Goal: Transaction & Acquisition: Book appointment/travel/reservation

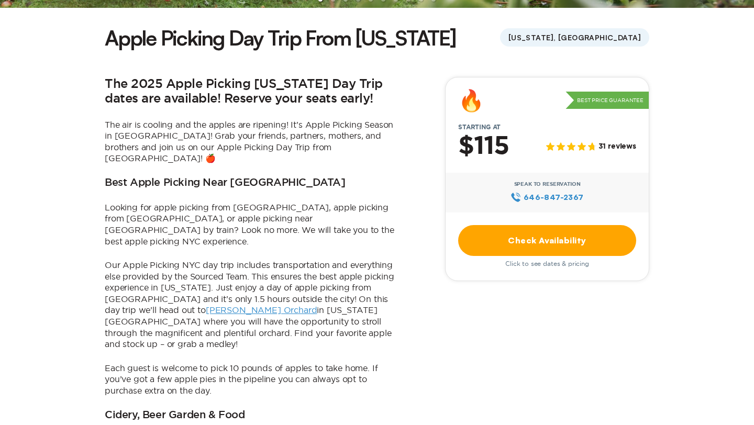
click at [475, 156] on h2 "$115" at bounding box center [483, 146] width 51 height 27
click at [256, 312] on p "Our Apple Picking NYC day trip includes transportation and everything else prov…" at bounding box center [251, 305] width 293 height 91
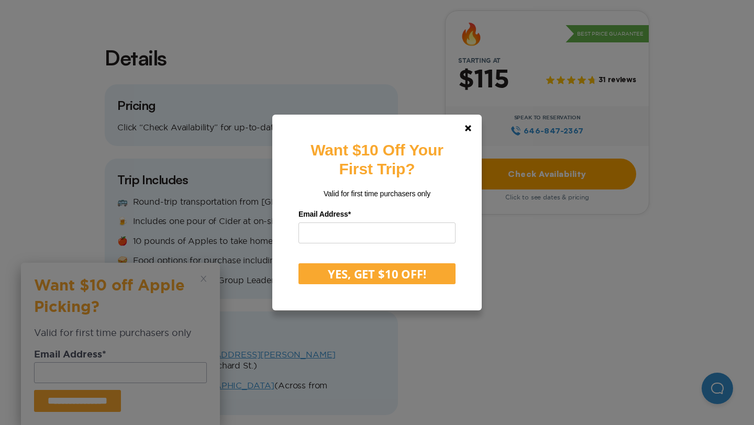
scroll to position [1077, 0]
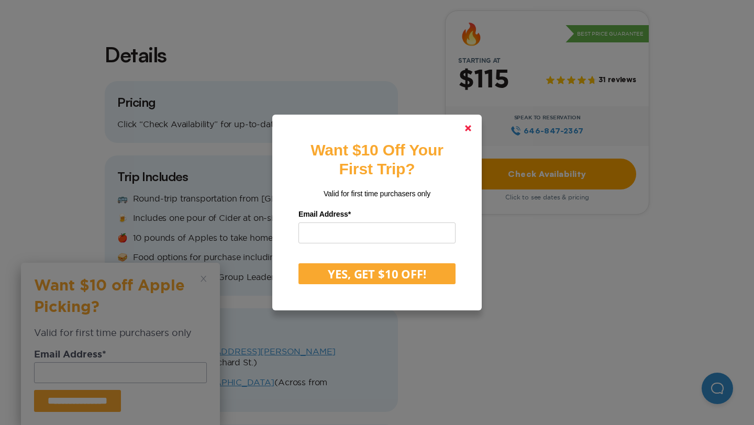
click at [470, 129] on icon at bounding box center [468, 128] width 6 height 6
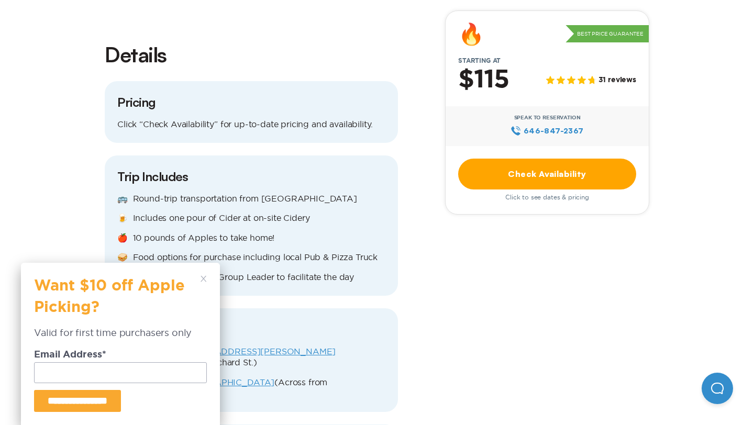
click at [204, 281] on icon at bounding box center [203, 279] width 6 height 6
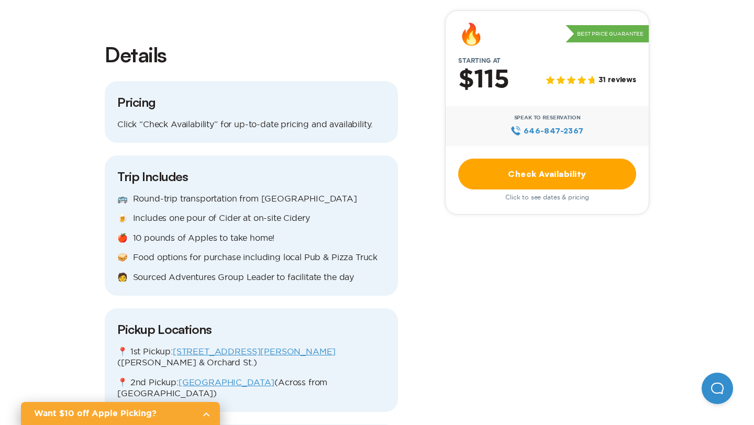
click at [186, 193] on p "🚌 Round-trip transportation from [GEOGRAPHIC_DATA]" at bounding box center [251, 199] width 268 height 12
click at [177, 212] on p "🍺 Includes one pour of Cider at on-site Cidery" at bounding box center [251, 218] width 268 height 12
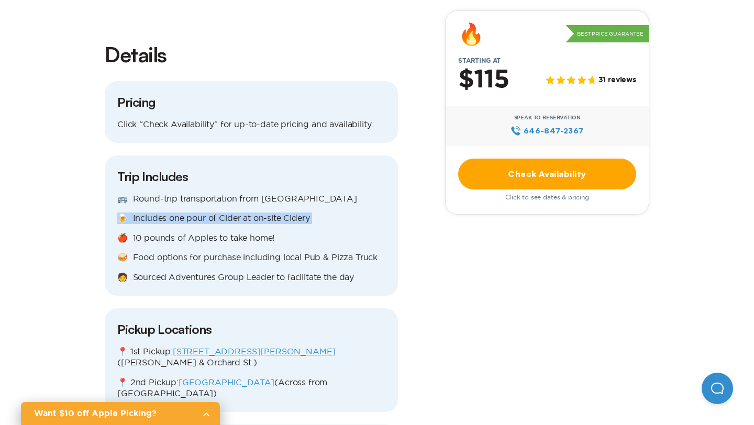
click at [177, 212] on p "🍺 Includes one pour of Cider at on-site Cidery" at bounding box center [251, 218] width 268 height 12
click at [147, 232] on p "🍎 10 pounds of Apples to take home!" at bounding box center [251, 238] width 268 height 12
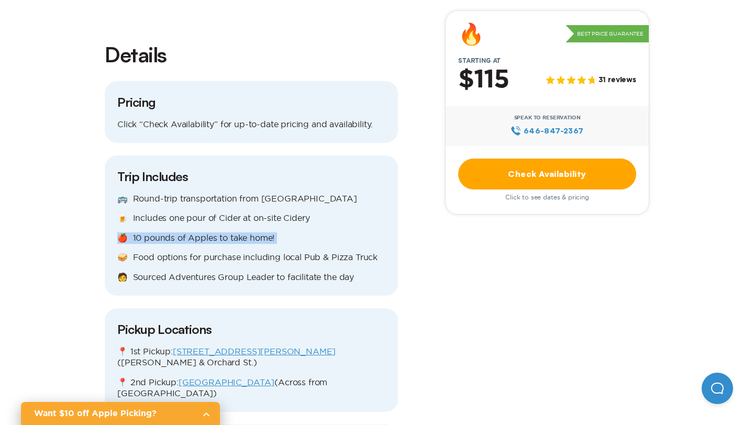
click at [147, 232] on p "🍎 10 pounds of Apples to take home!" at bounding box center [251, 238] width 268 height 12
click at [153, 223] on div "🚌 Round-trip transportation from [GEOGRAPHIC_DATA] 🍺 Includes one pour of Cider…" at bounding box center [251, 238] width 268 height 90
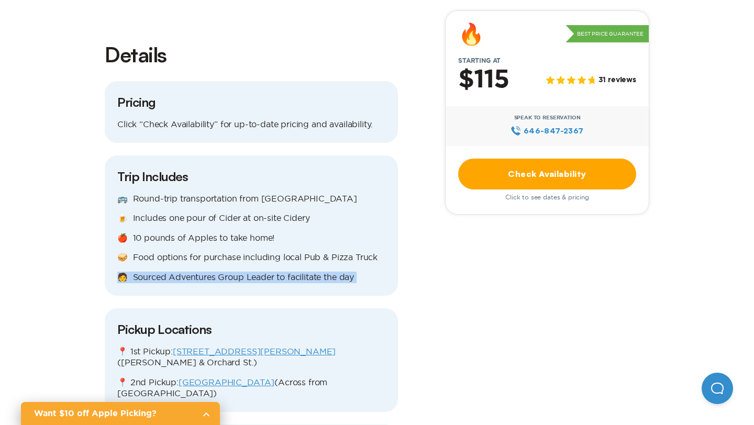
click at [153, 223] on div "🚌 Round-trip transportation from [GEOGRAPHIC_DATA] 🍺 Includes one pour of Cider…" at bounding box center [251, 238] width 268 height 90
click at [228, 206] on div "🚌 Round-trip transportation from [GEOGRAPHIC_DATA] 🍺 Includes one pour of Cider…" at bounding box center [251, 238] width 268 height 90
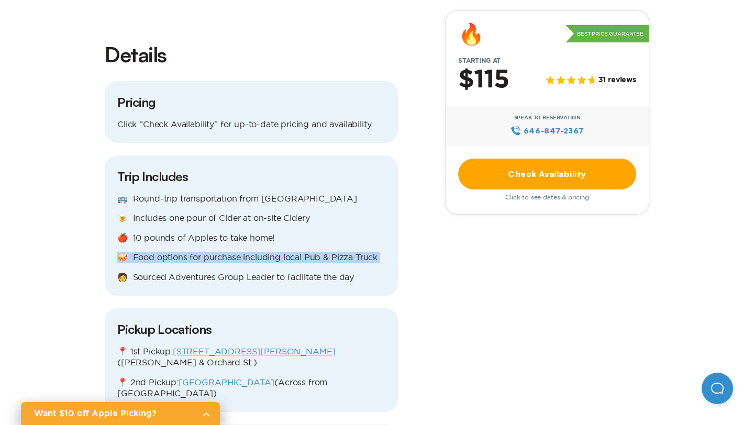
click at [228, 206] on div "🚌 Round-trip transportation from [GEOGRAPHIC_DATA] 🍺 Includes one pour of Cider…" at bounding box center [251, 238] width 268 height 90
click at [198, 272] on p "🧑 Sourced Adventures Group Leader to facilitate the day" at bounding box center [251, 278] width 268 height 12
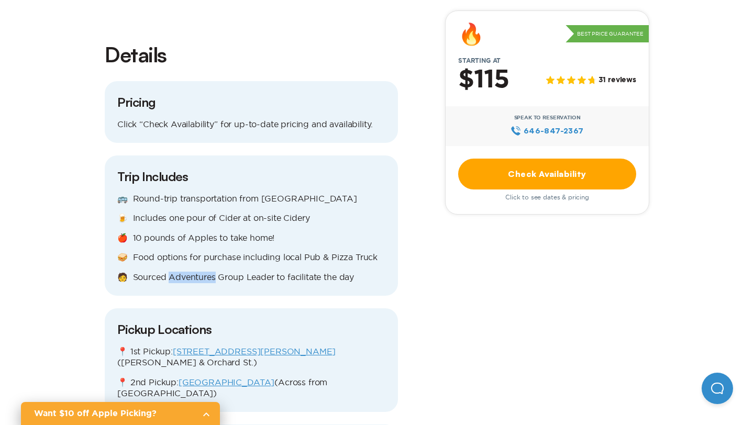
click at [198, 272] on p "🧑 Sourced Adventures Group Leader to facilitate the day" at bounding box center [251, 278] width 268 height 12
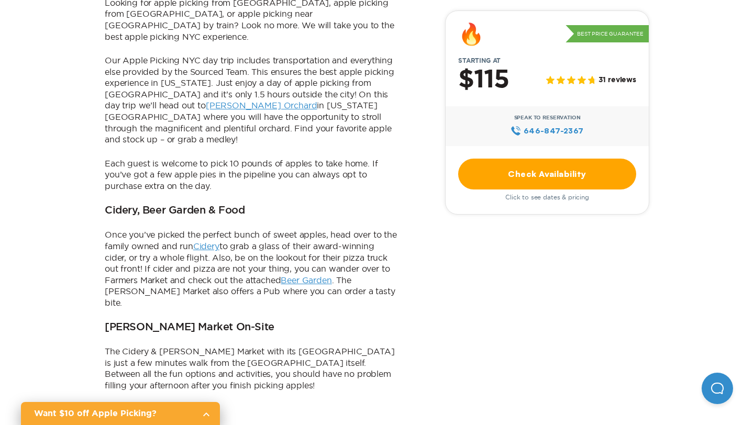
scroll to position [0, 0]
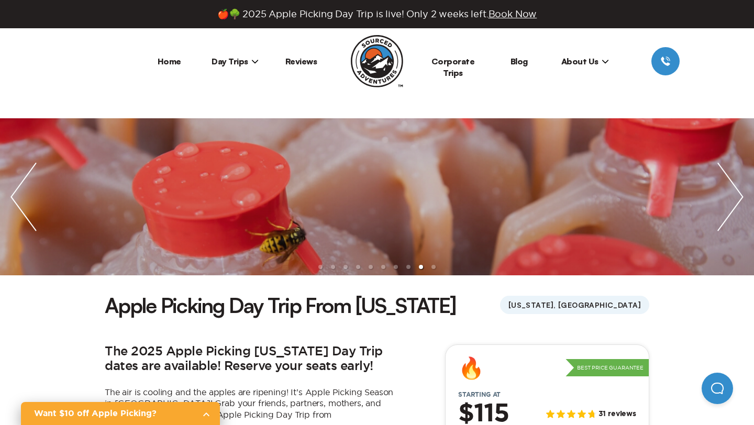
click at [727, 208] on img "next slide / item" at bounding box center [730, 196] width 47 height 157
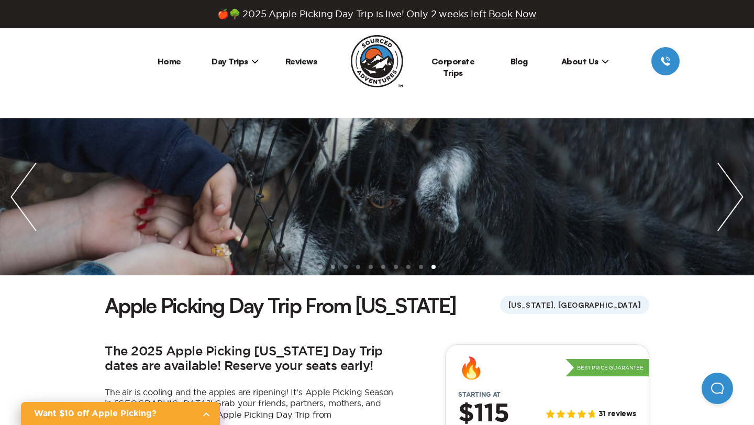
click at [727, 208] on img "next slide / item" at bounding box center [730, 196] width 47 height 157
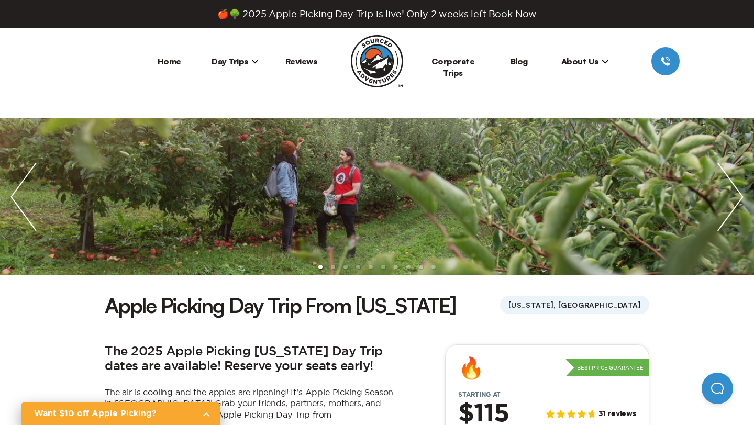
click at [727, 208] on img "next slide / item" at bounding box center [730, 196] width 47 height 157
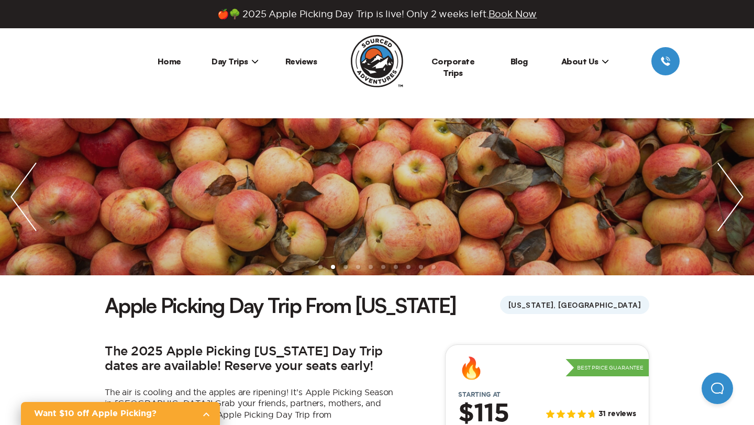
click at [727, 208] on img "next slide / item" at bounding box center [730, 196] width 47 height 157
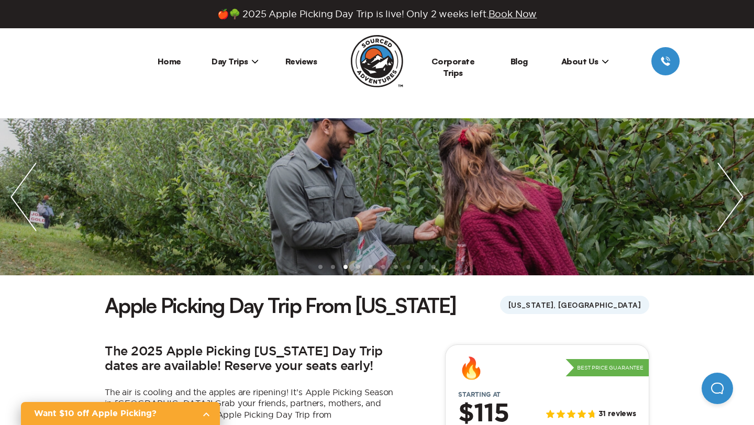
click at [727, 208] on img "next slide / item" at bounding box center [730, 196] width 47 height 157
